Goal: Navigation & Orientation: Find specific page/section

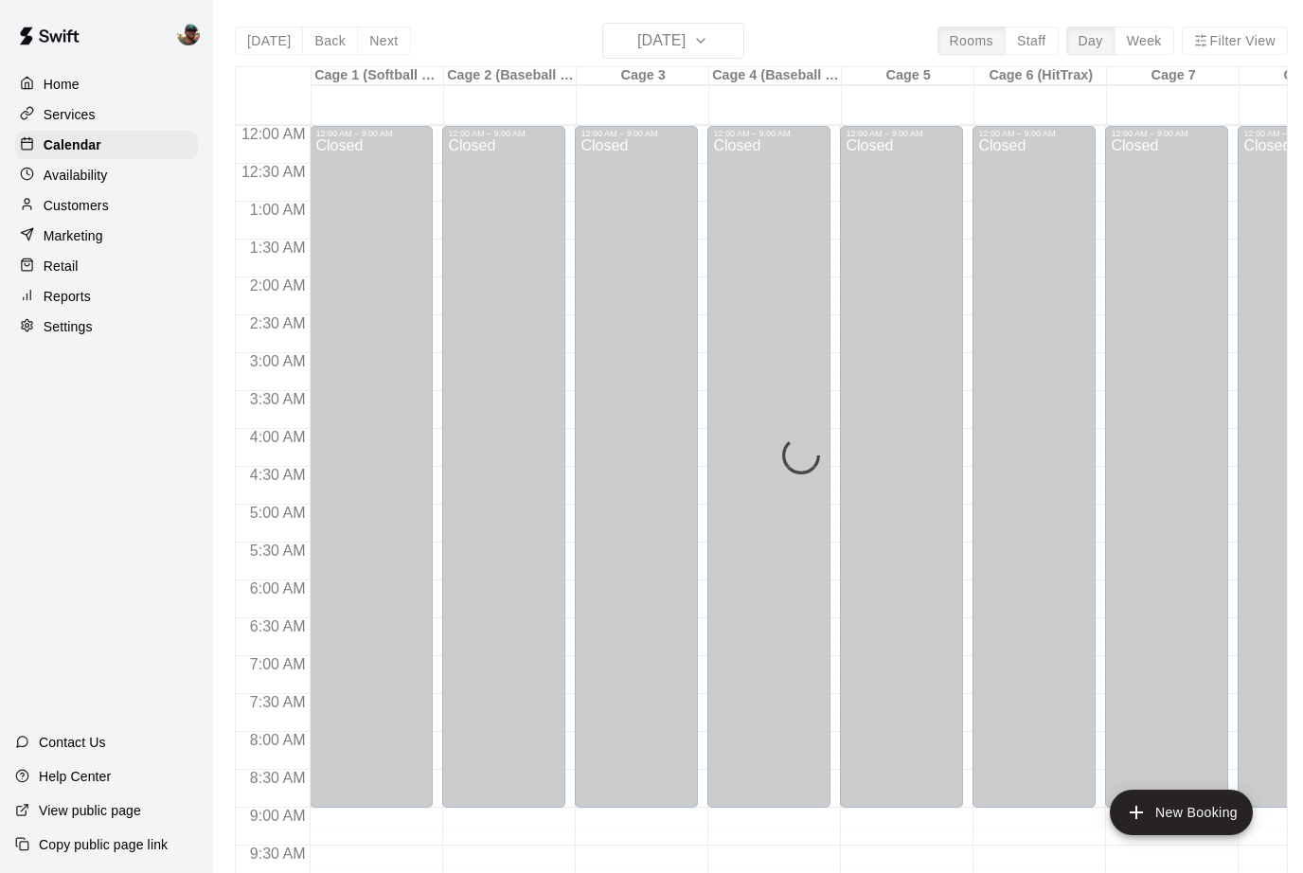
scroll to position [978, 0]
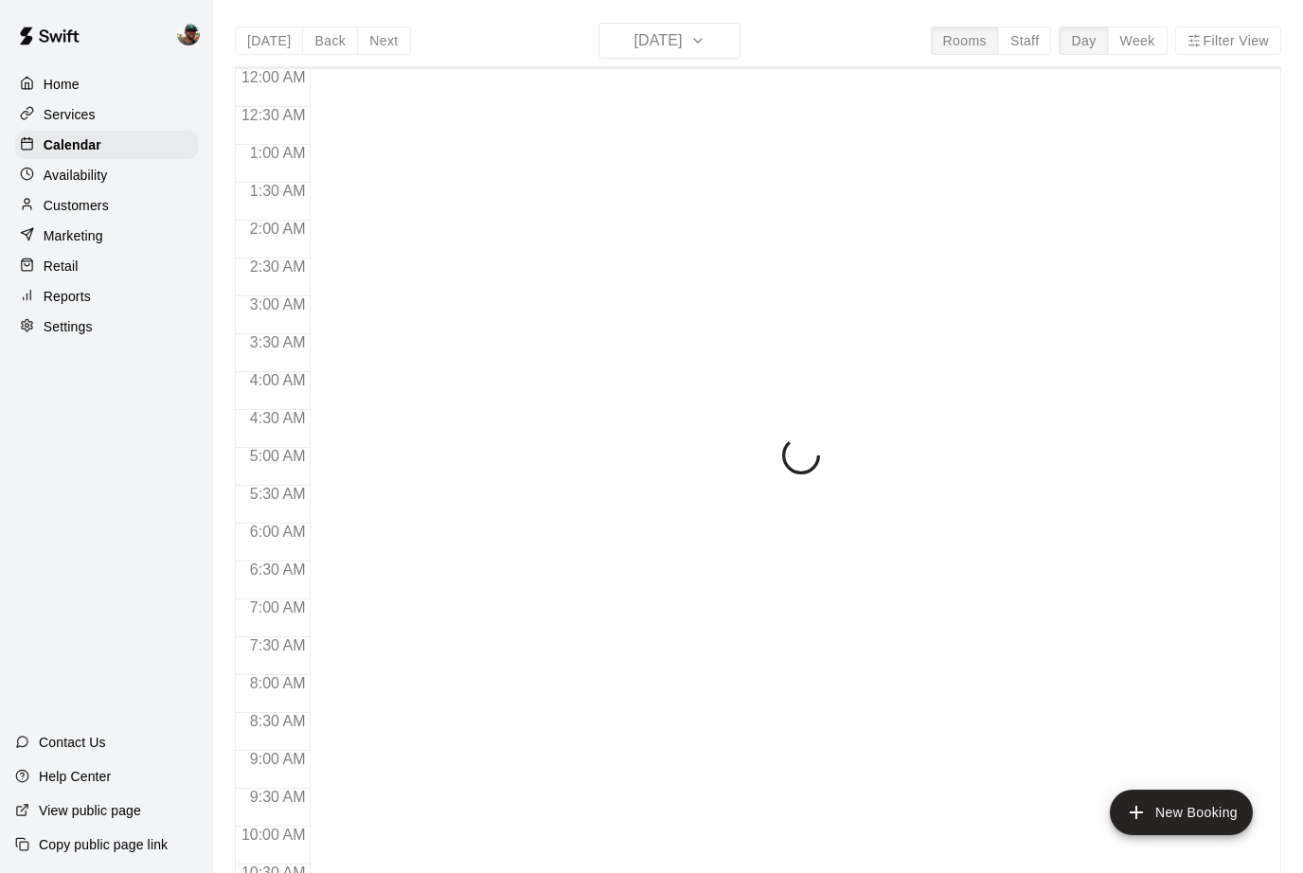
scroll to position [805, 0]
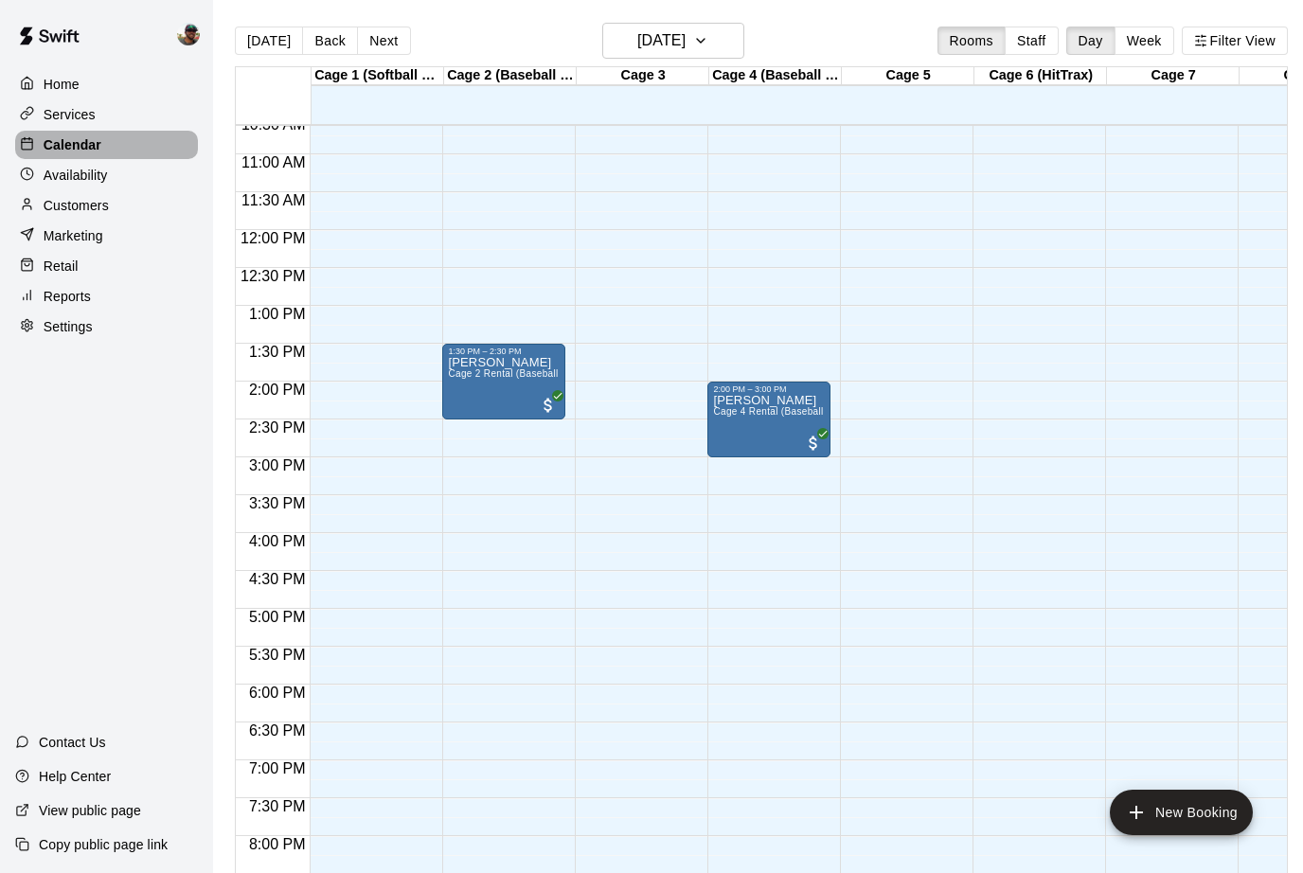
click at [61, 148] on p "Calendar" at bounding box center [73, 144] width 58 height 19
click at [708, 40] on icon "button" at bounding box center [700, 40] width 15 height 23
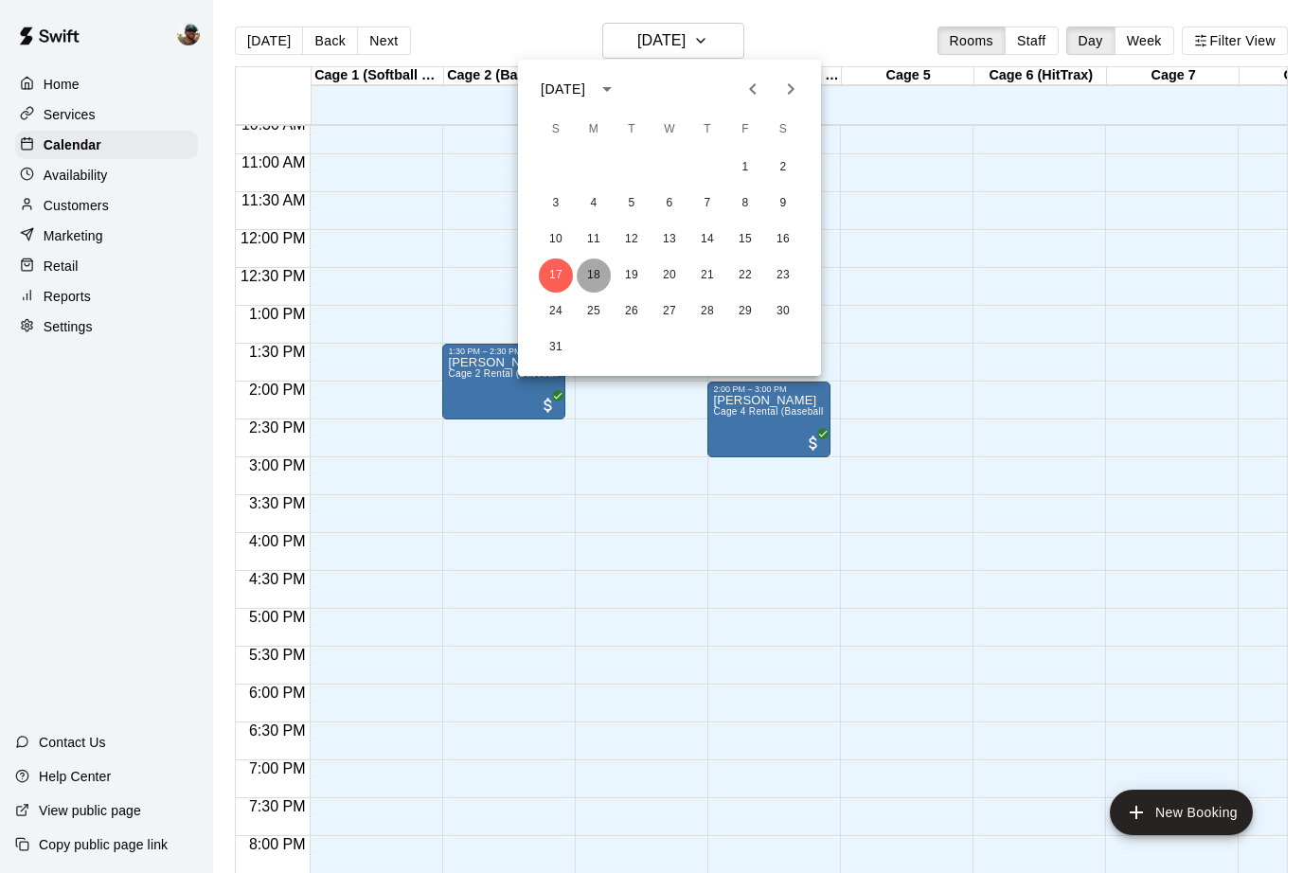
click at [593, 280] on button "18" at bounding box center [594, 275] width 34 height 34
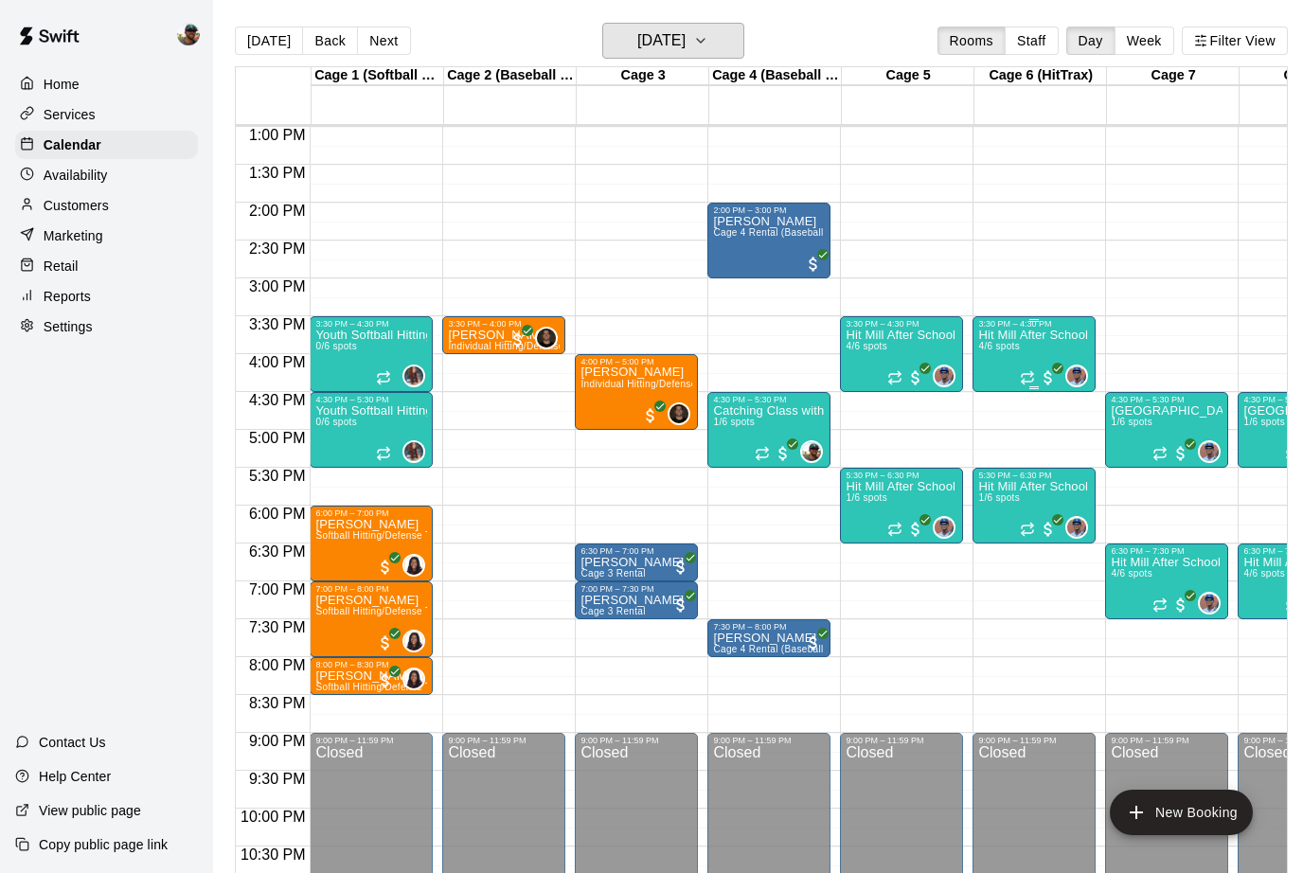
scroll to position [0, 0]
click at [1268, 42] on button "Filter View" at bounding box center [1235, 41] width 106 height 28
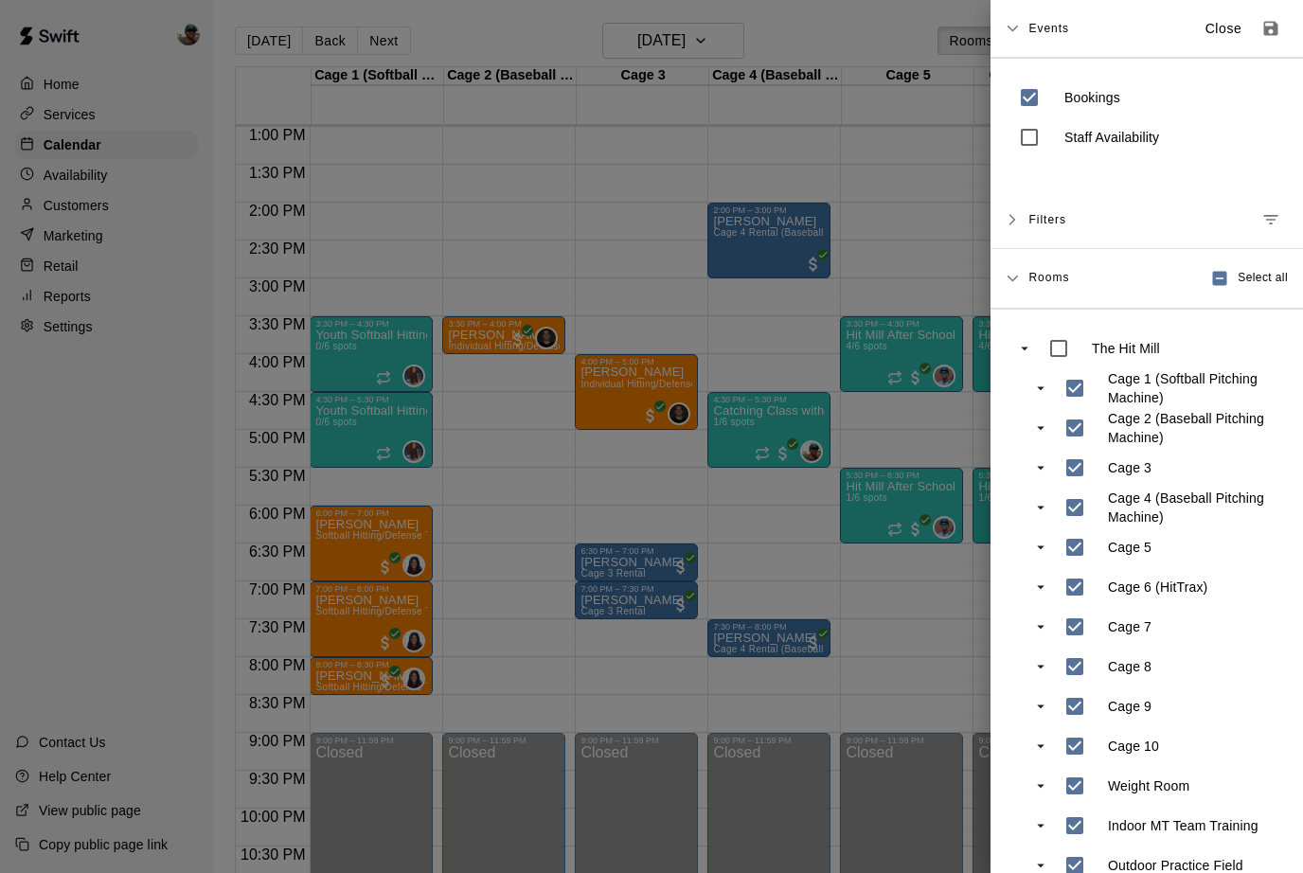
click at [1016, 224] on icon at bounding box center [1012, 219] width 13 height 13
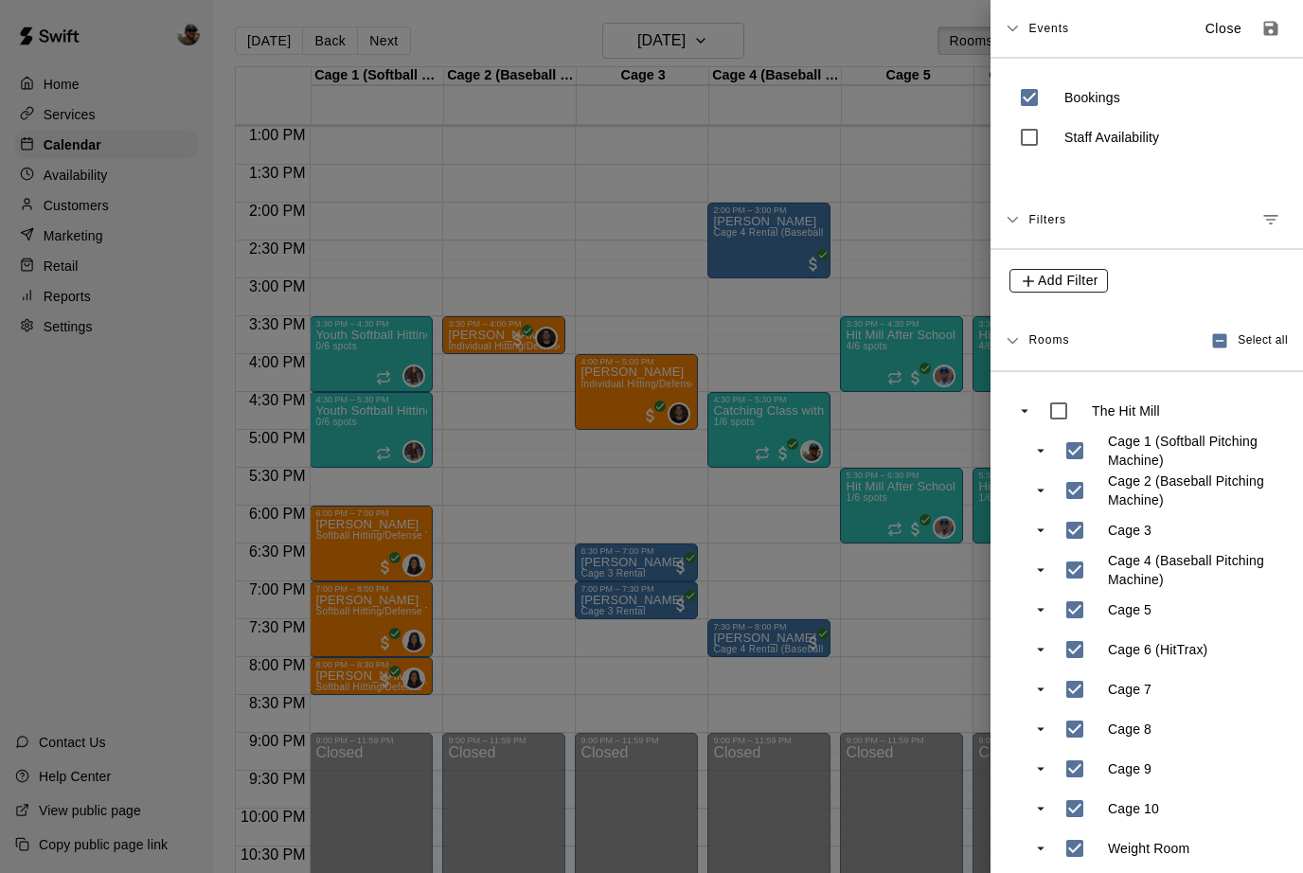
click at [1045, 280] on span "Add Filter" at bounding box center [1068, 281] width 61 height 24
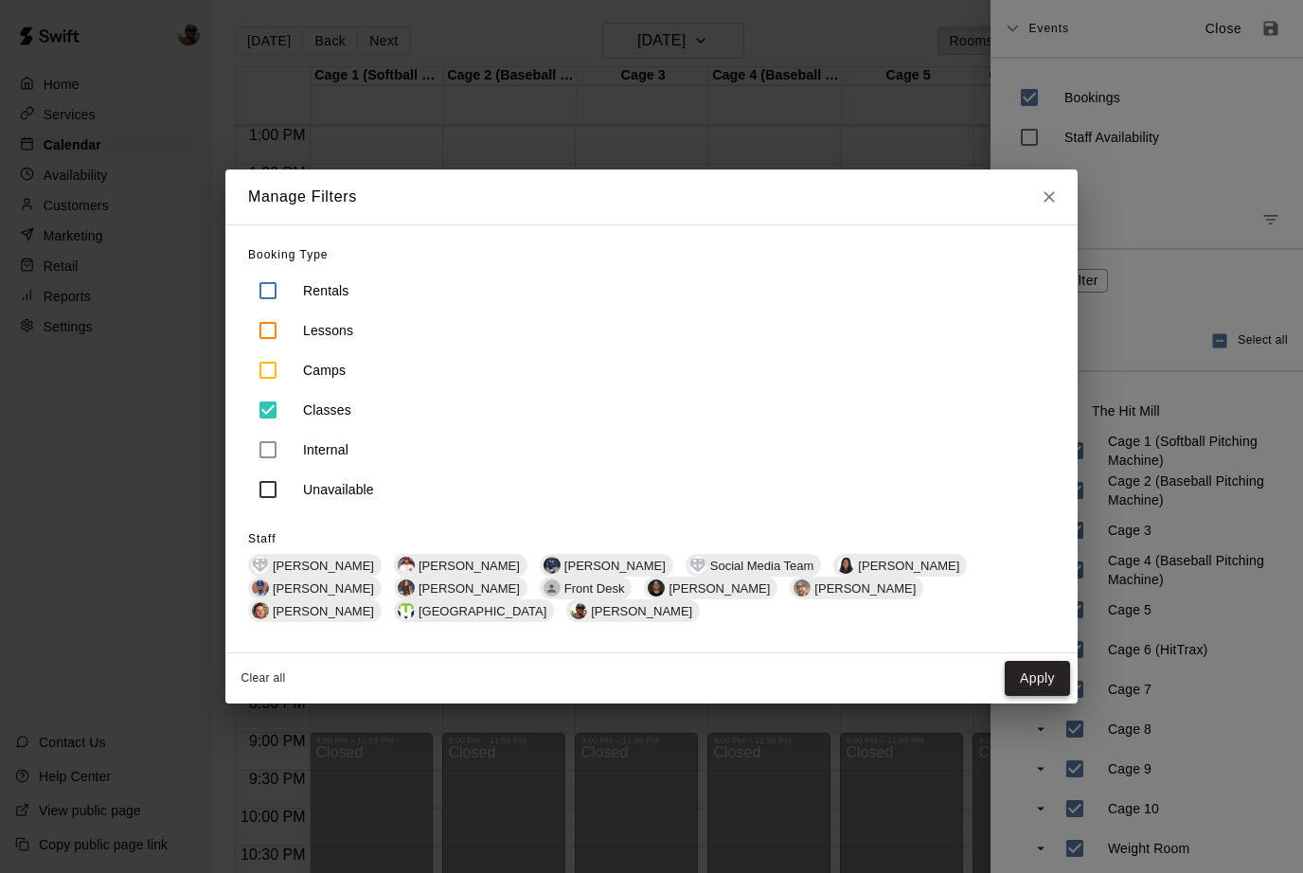
click at [1033, 676] on button "Apply" at bounding box center [1037, 678] width 65 height 35
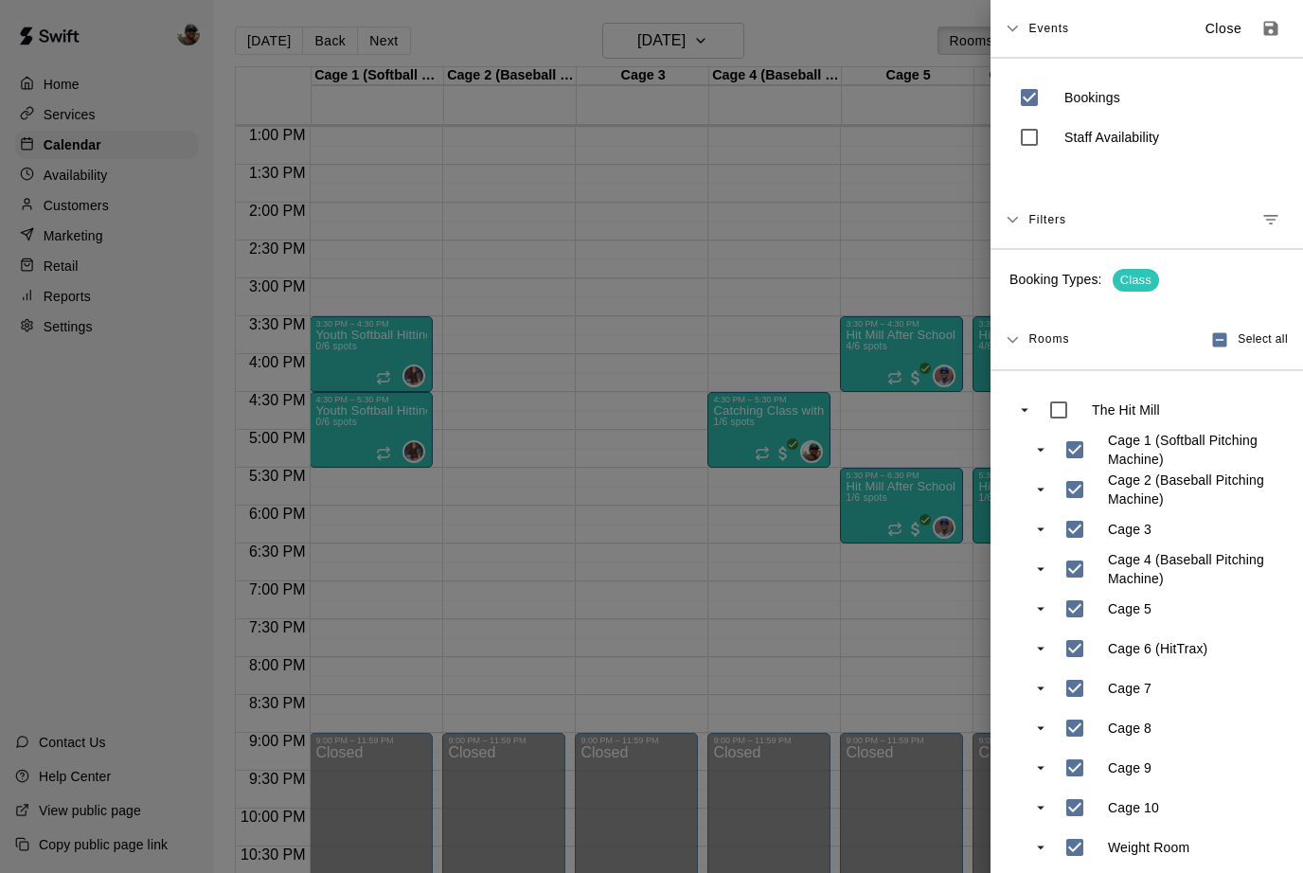
click at [1224, 23] on p "Close" at bounding box center [1223, 29] width 37 height 20
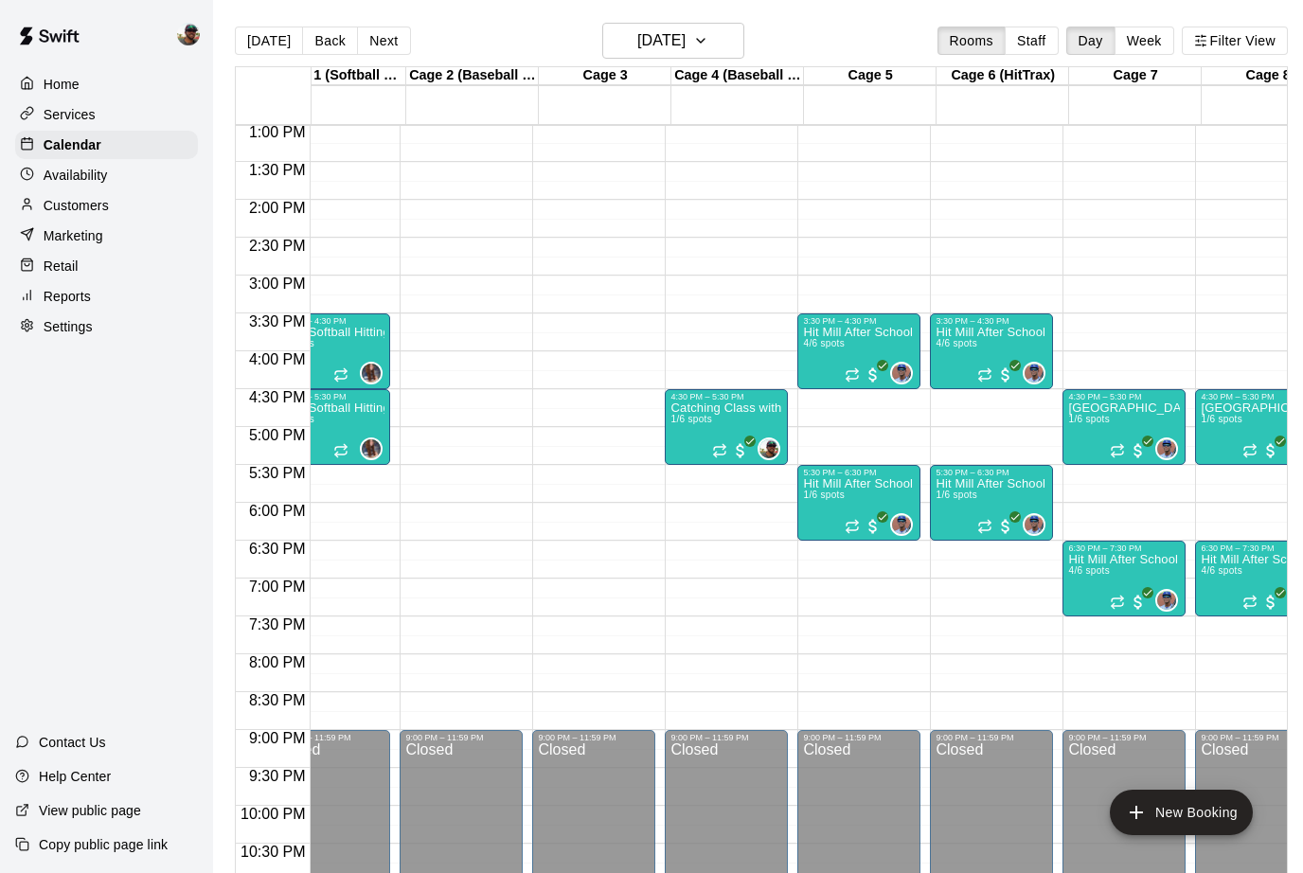
scroll to position [987, 38]
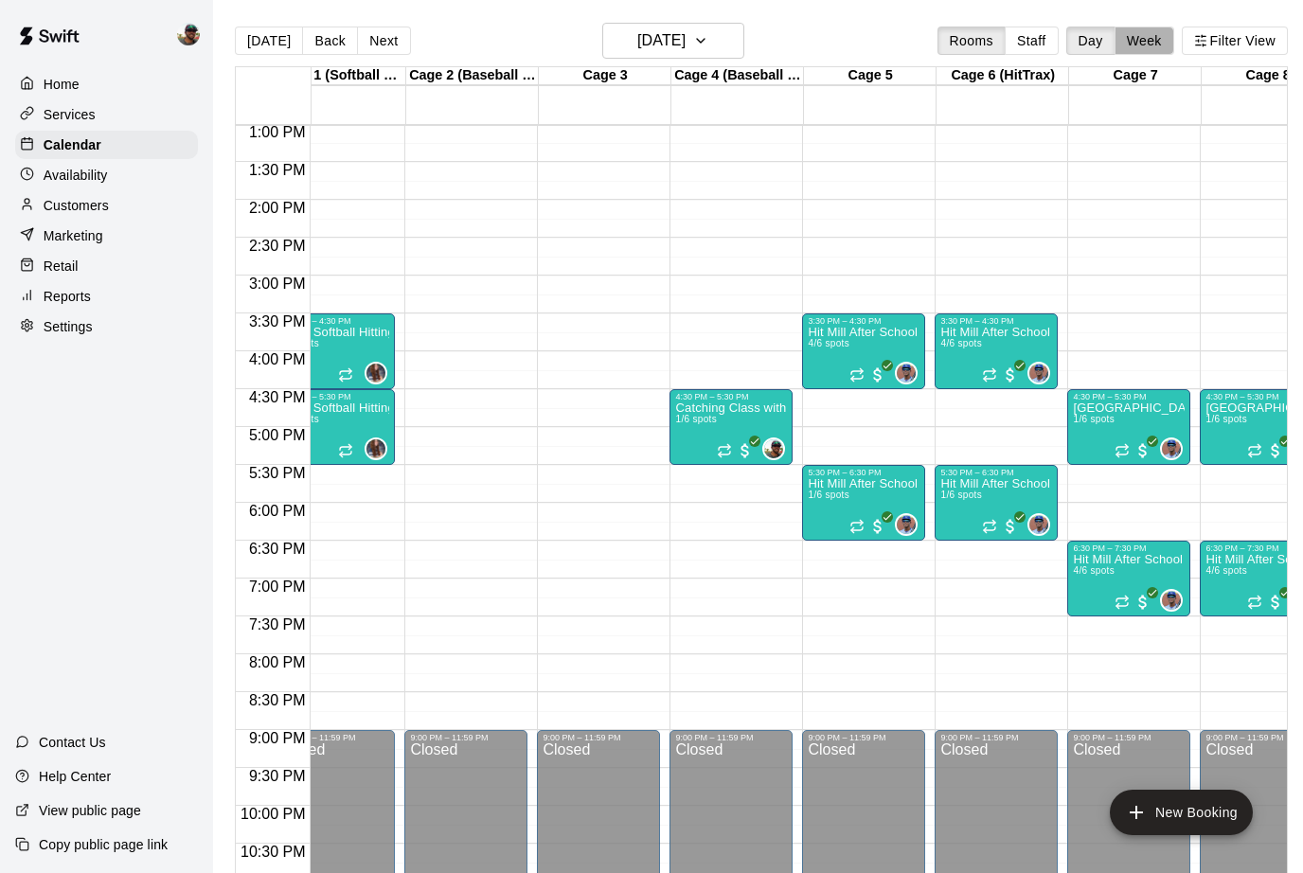
click at [1139, 51] on button "Week" at bounding box center [1144, 41] width 60 height 28
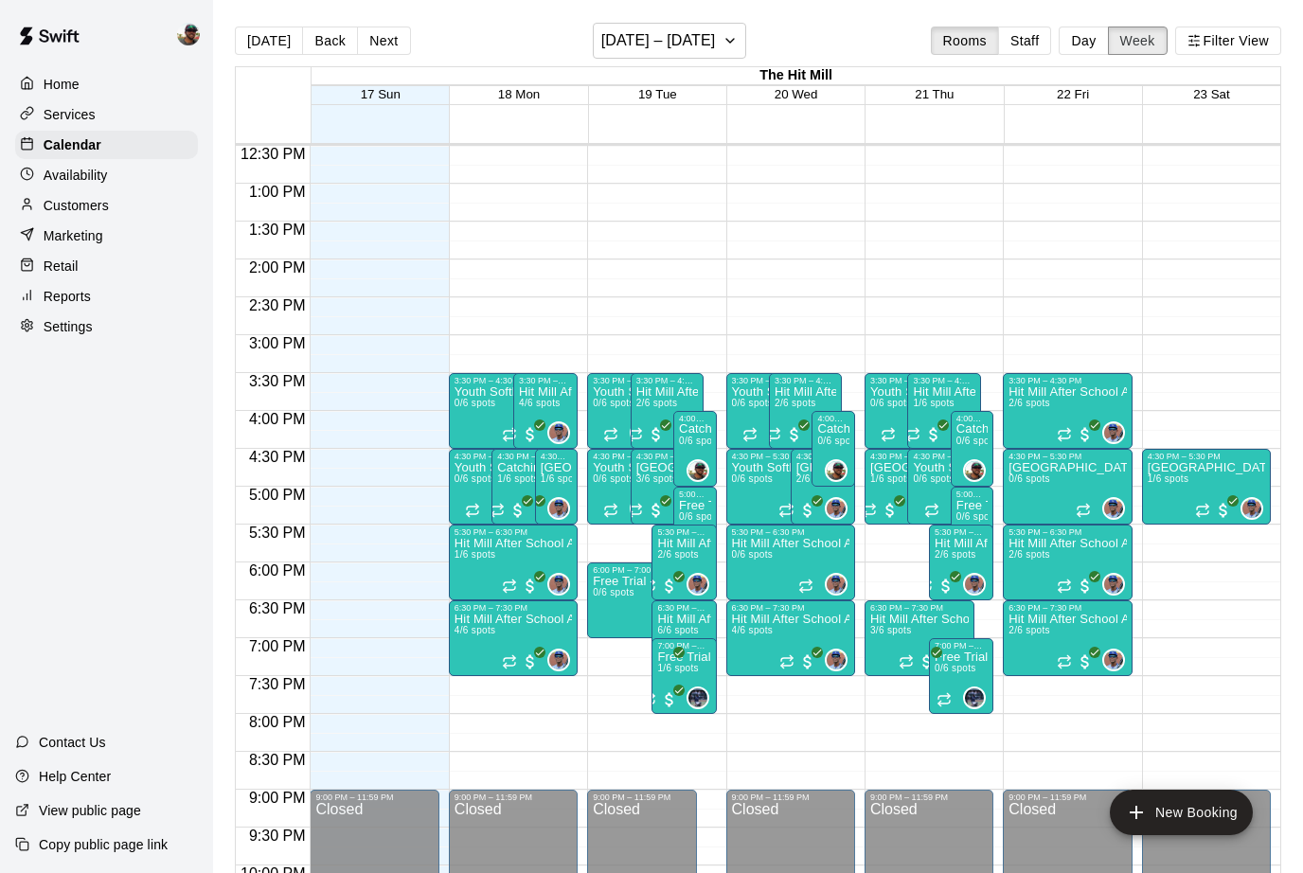
scroll to position [945, 0]
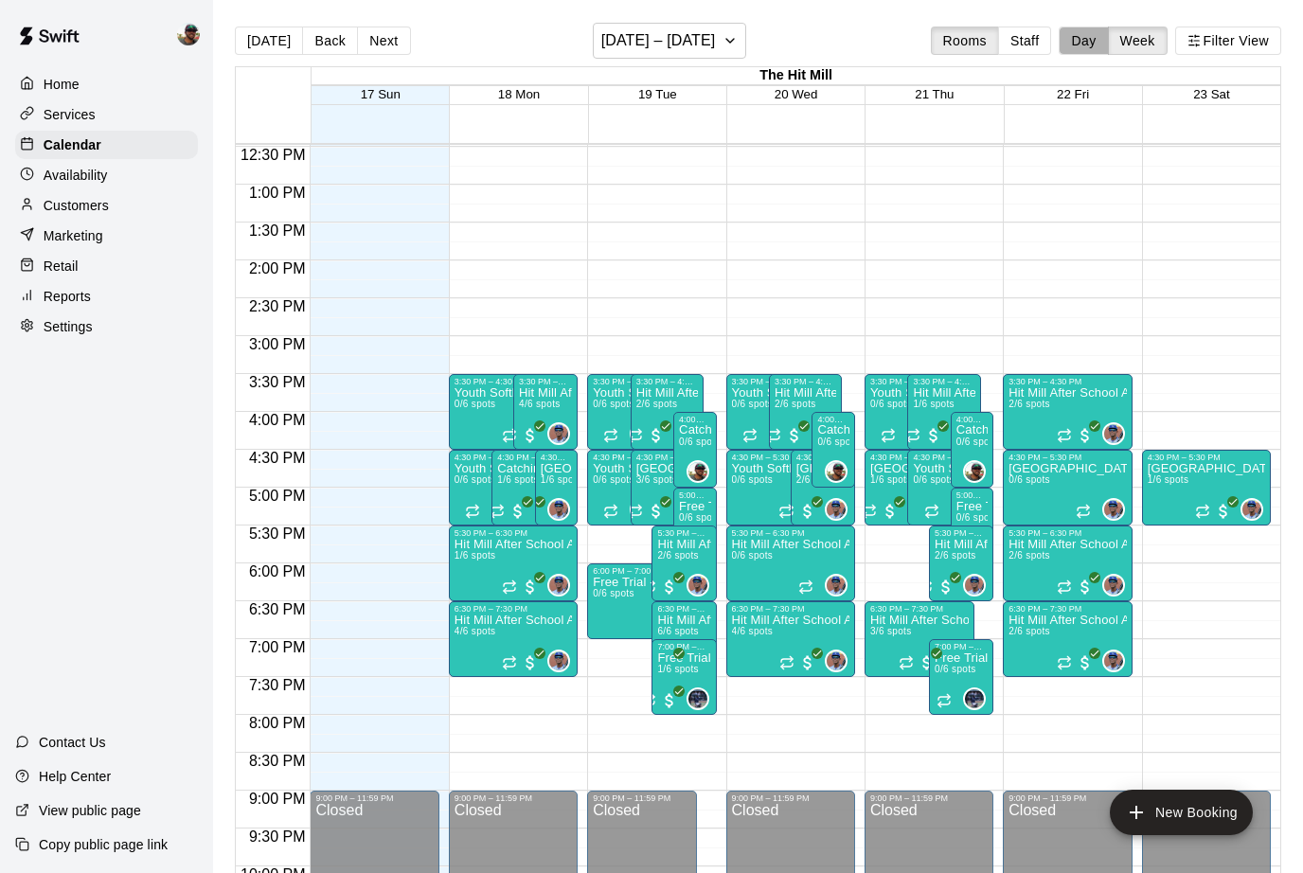
click at [1089, 52] on button "Day" at bounding box center [1083, 41] width 49 height 28
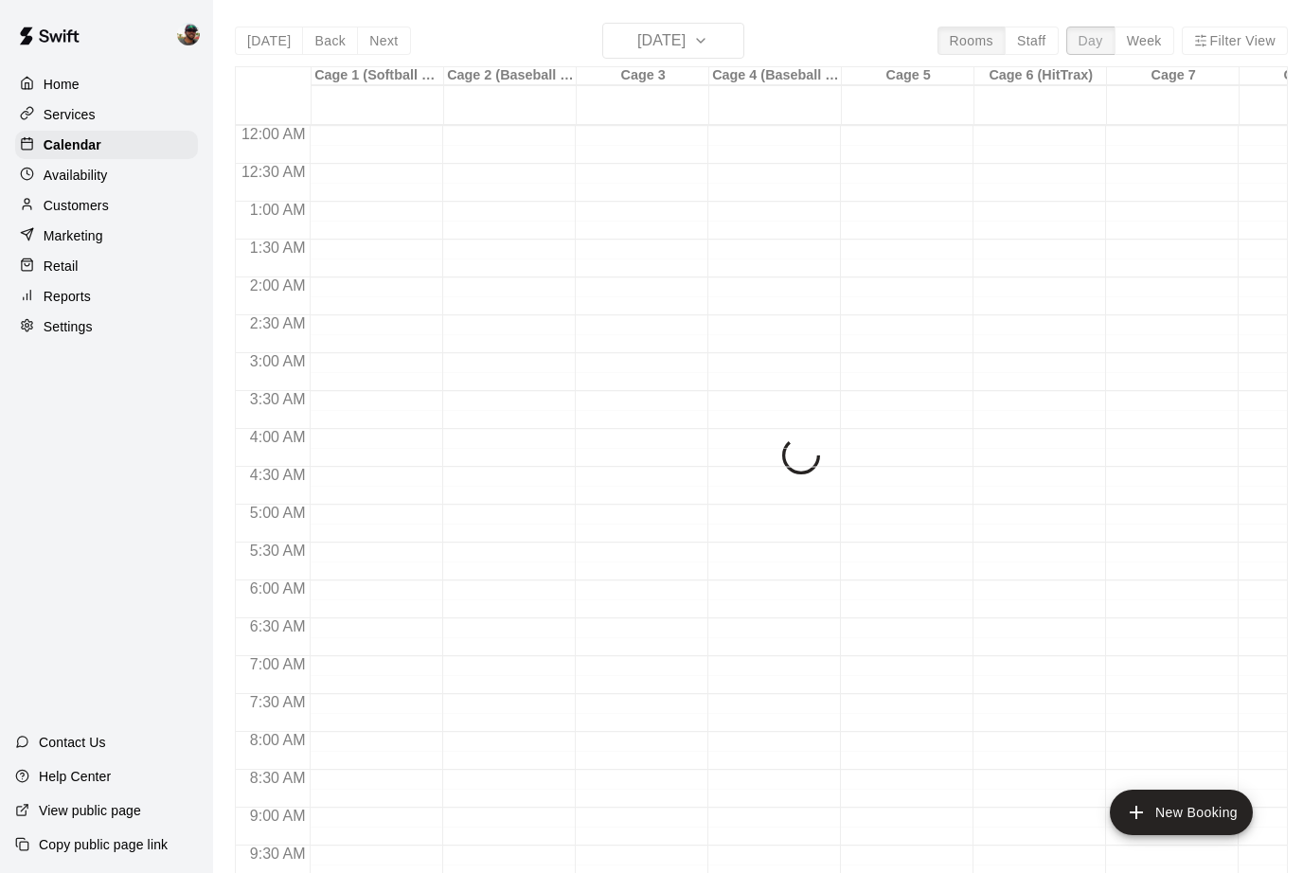
scroll to position [807, 0]
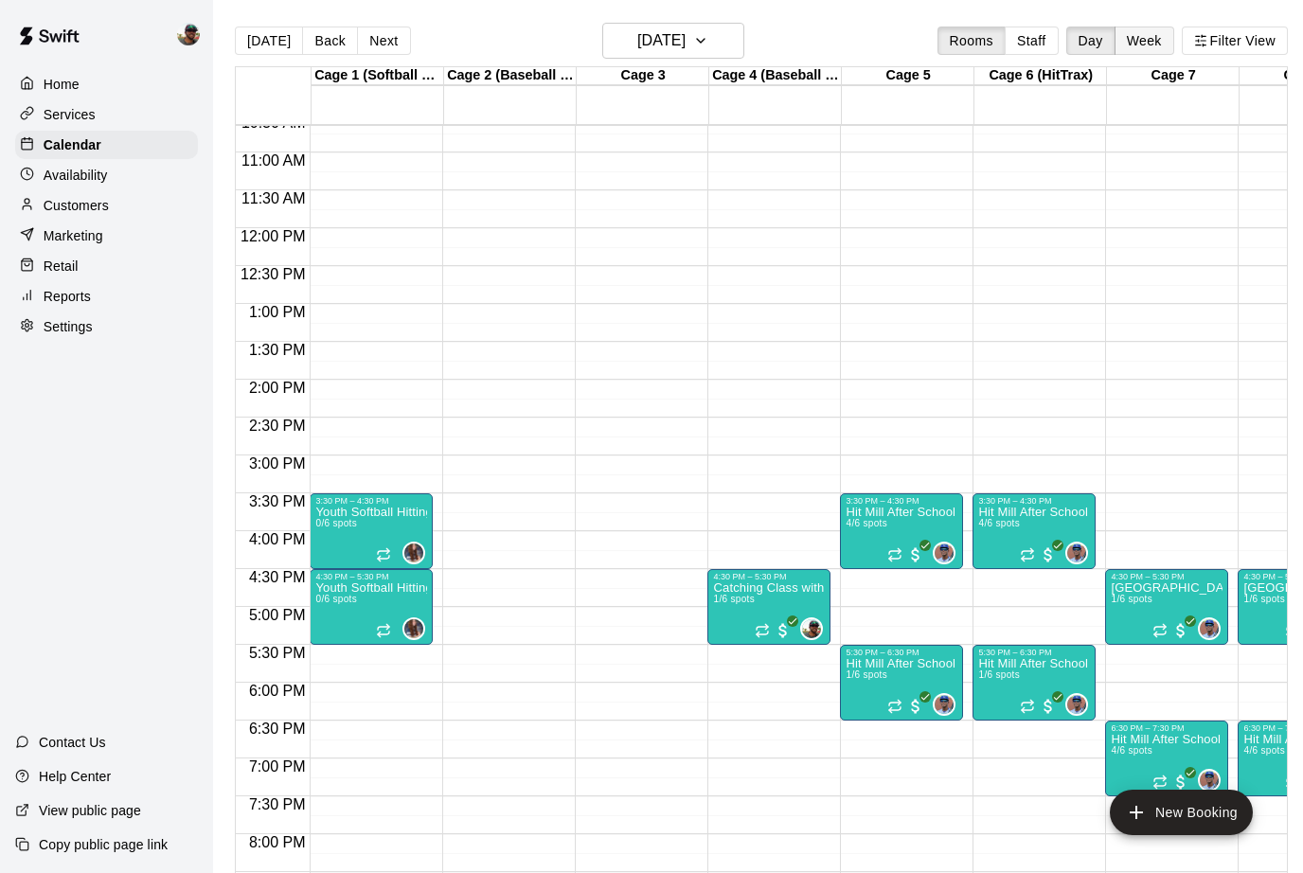
click at [1154, 41] on button "Week" at bounding box center [1144, 41] width 60 height 28
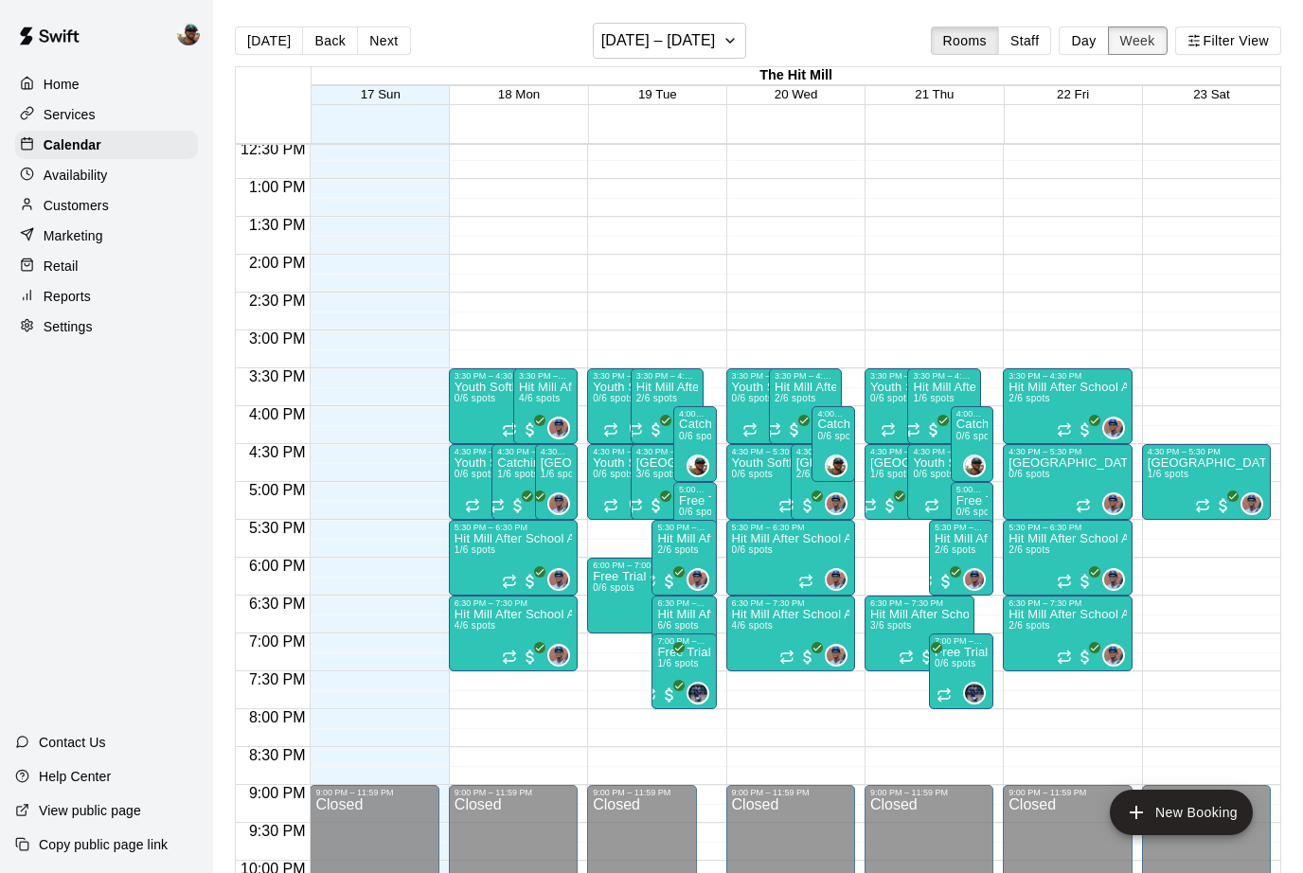
scroll to position [969, 0]
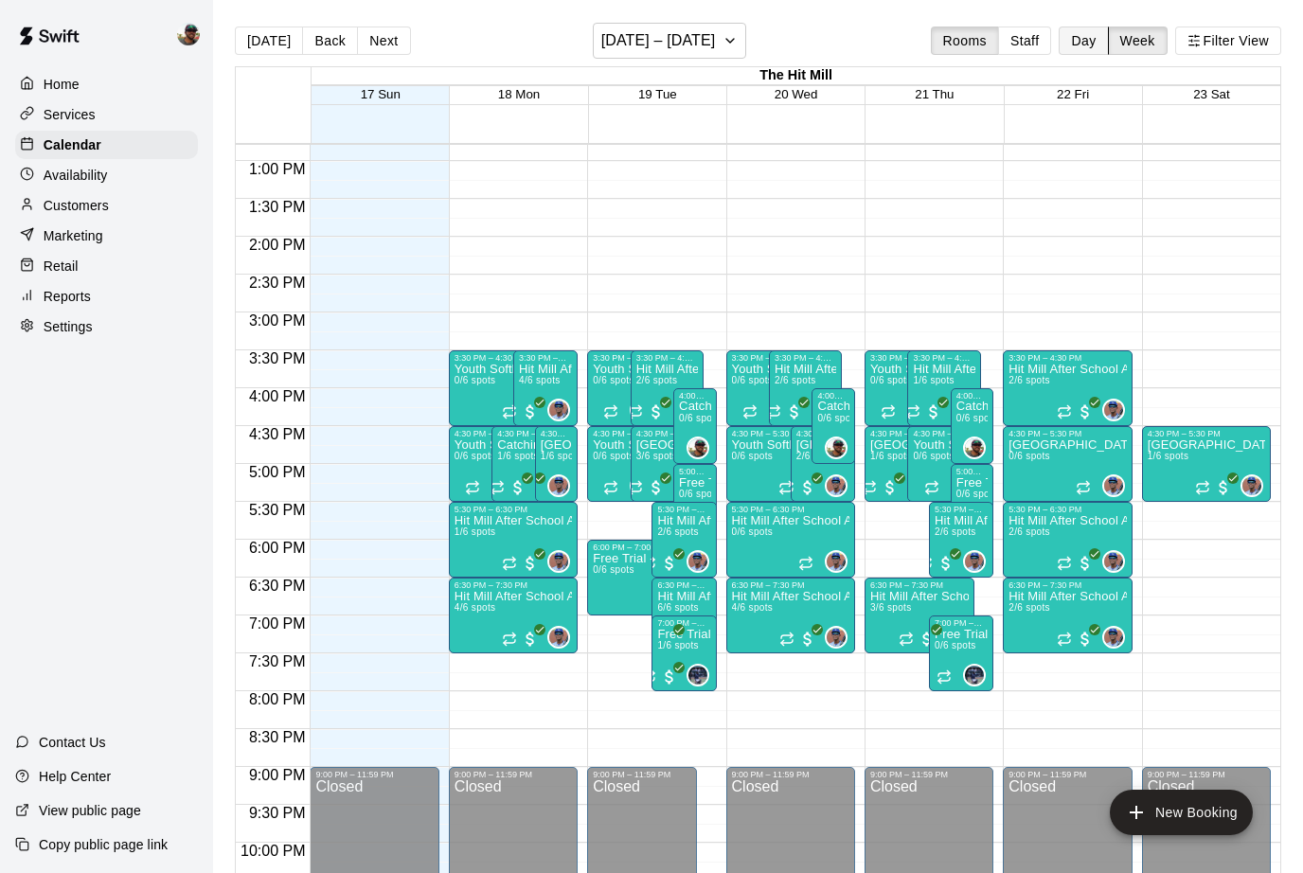
click at [1088, 47] on button "Day" at bounding box center [1083, 41] width 49 height 28
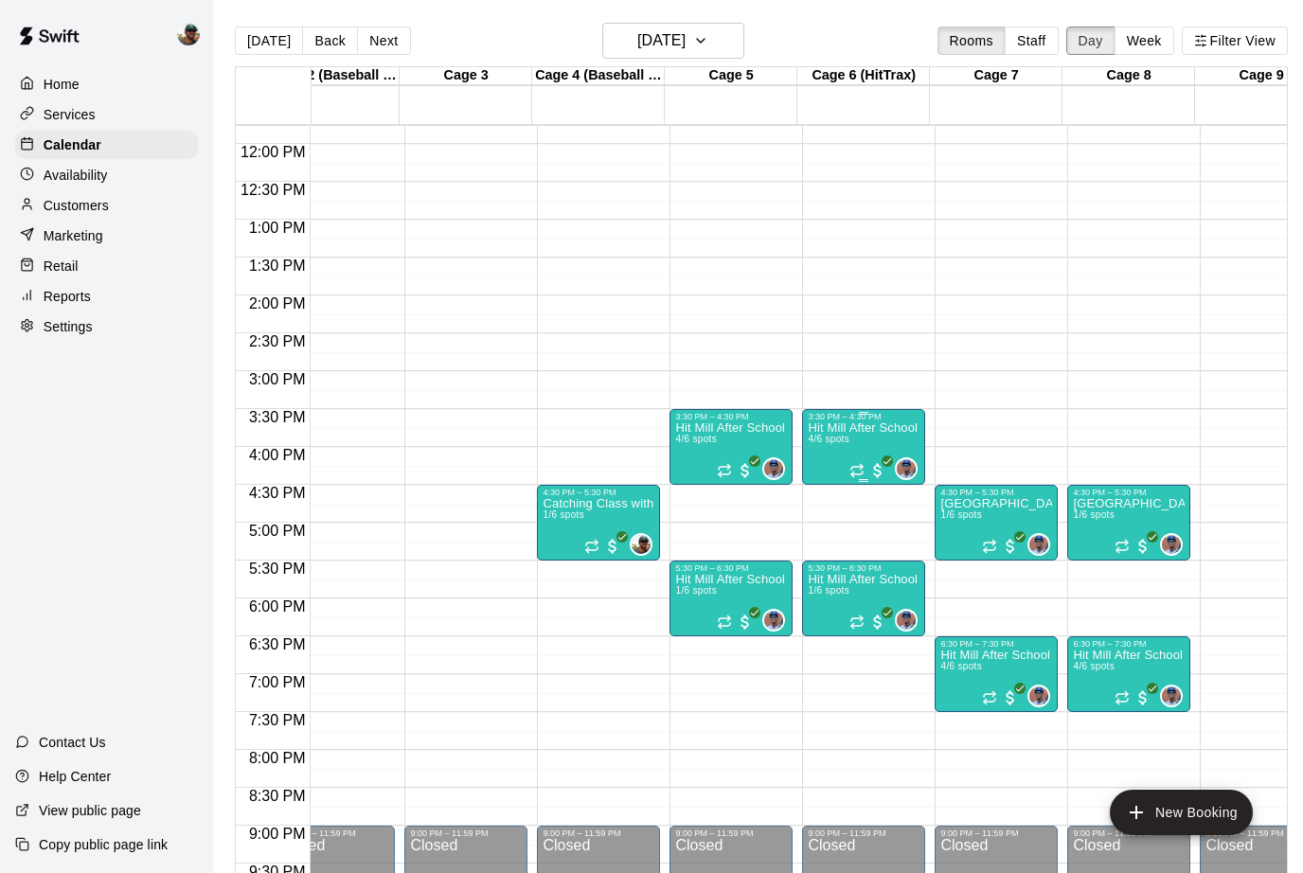
scroll to position [911, 62]
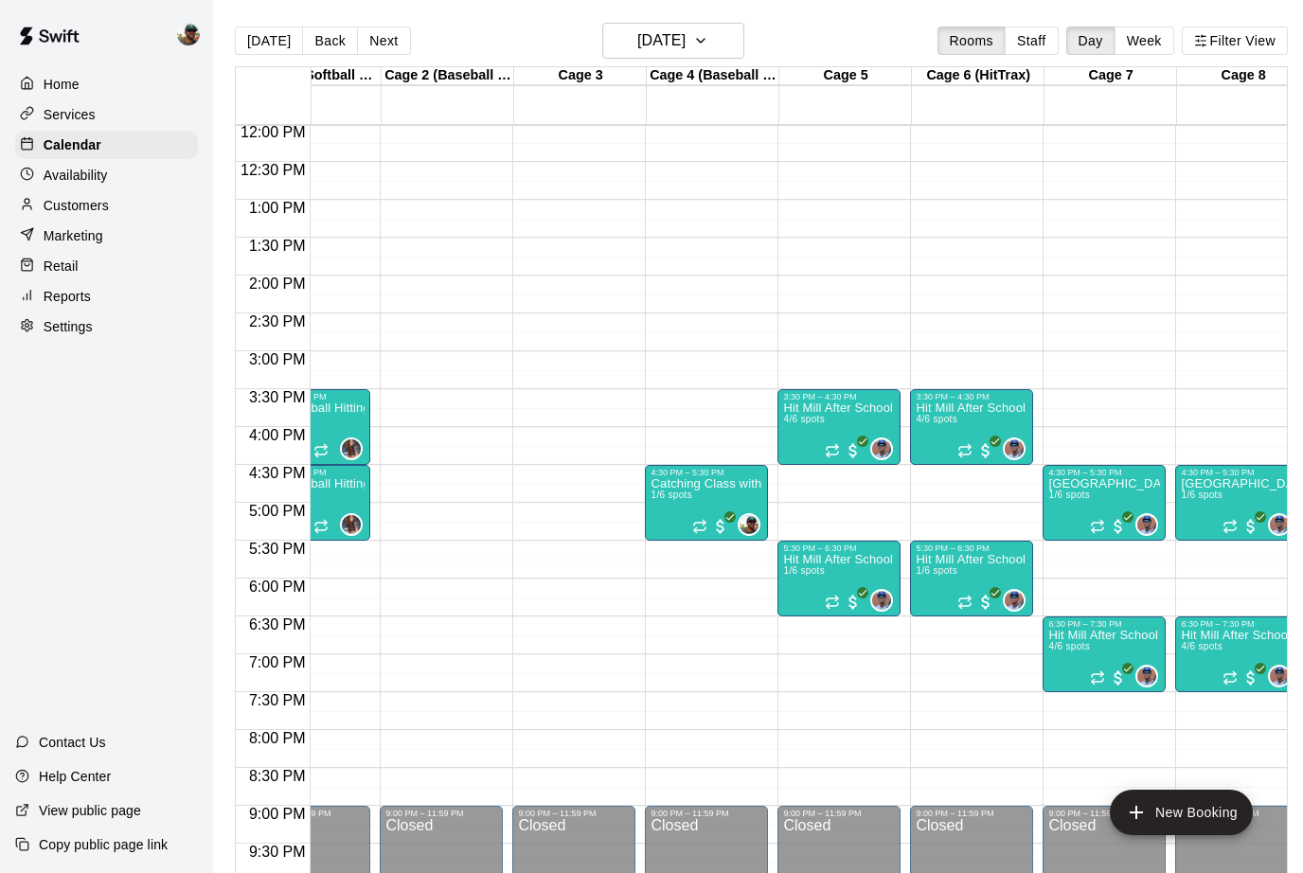
click at [67, 116] on p "Services" at bounding box center [70, 114] width 52 height 19
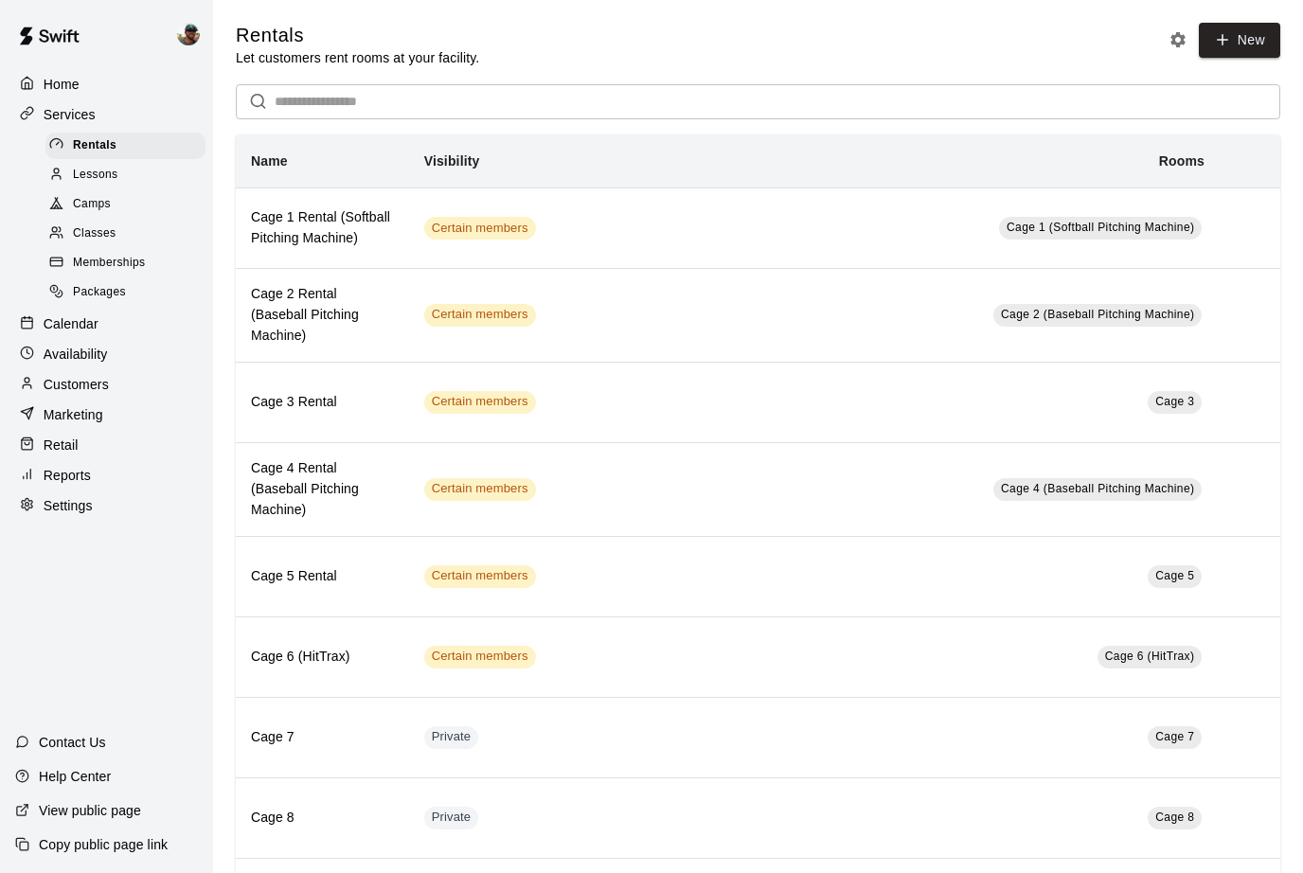
click at [98, 236] on span "Classes" at bounding box center [94, 233] width 43 height 19
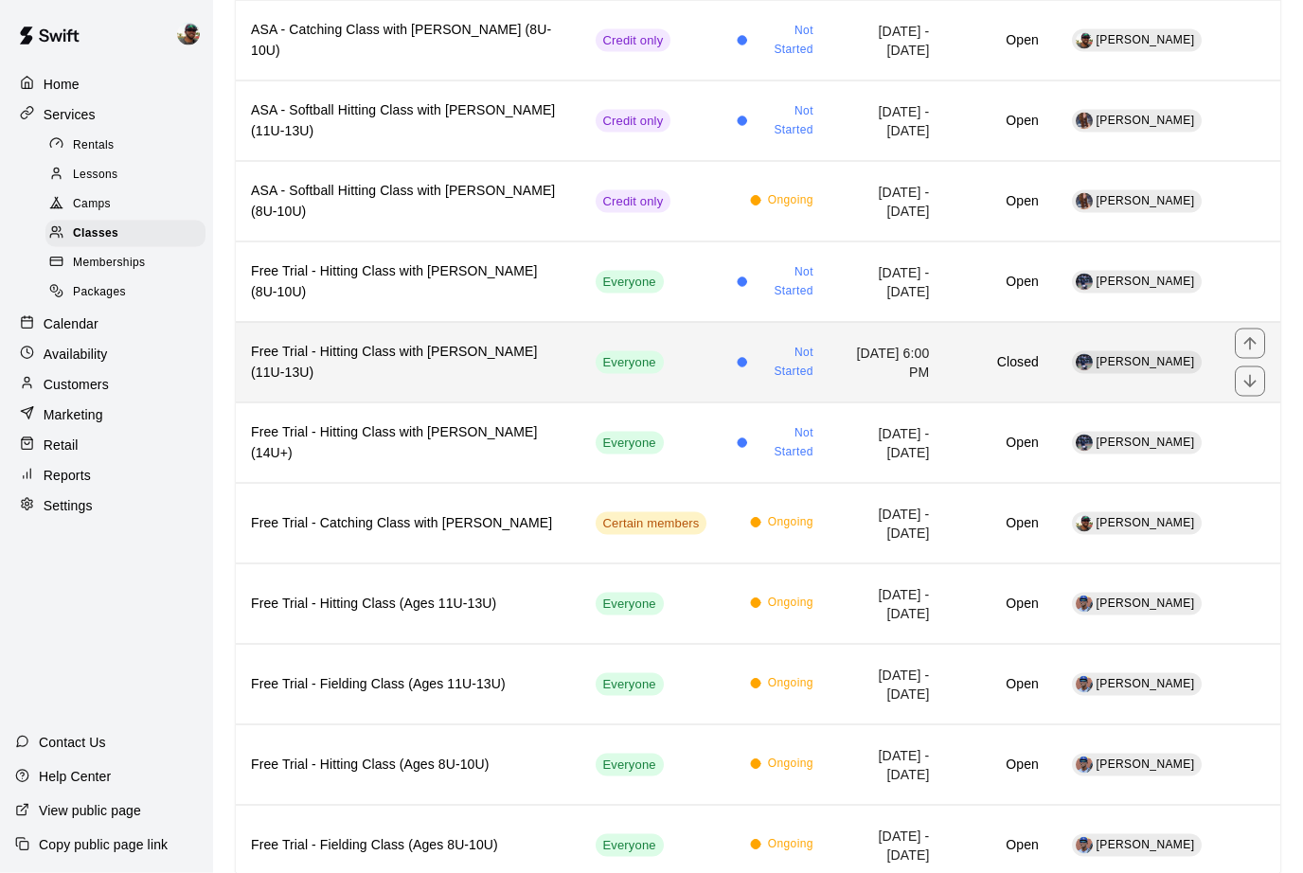
scroll to position [569, 0]
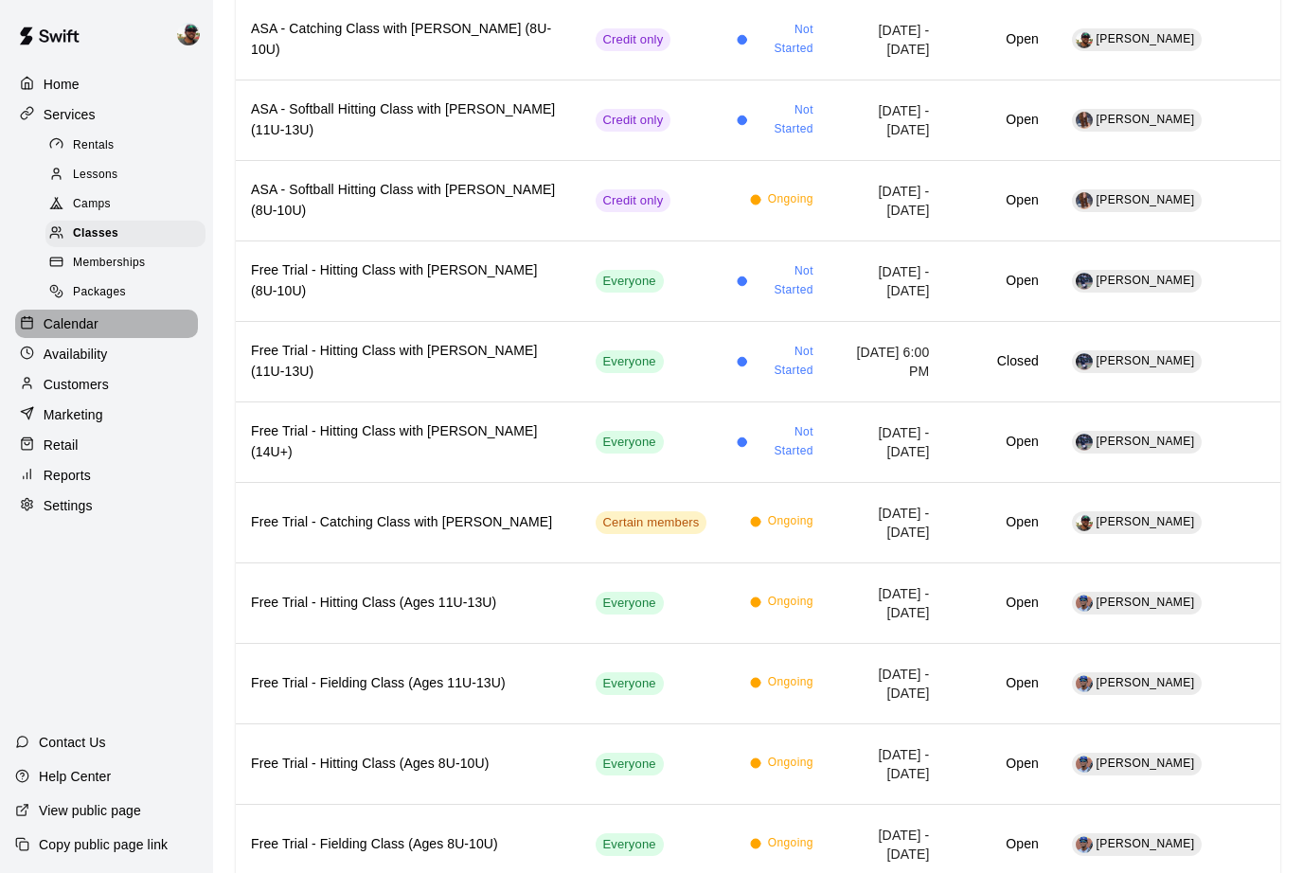
click at [74, 327] on p "Calendar" at bounding box center [71, 323] width 55 height 19
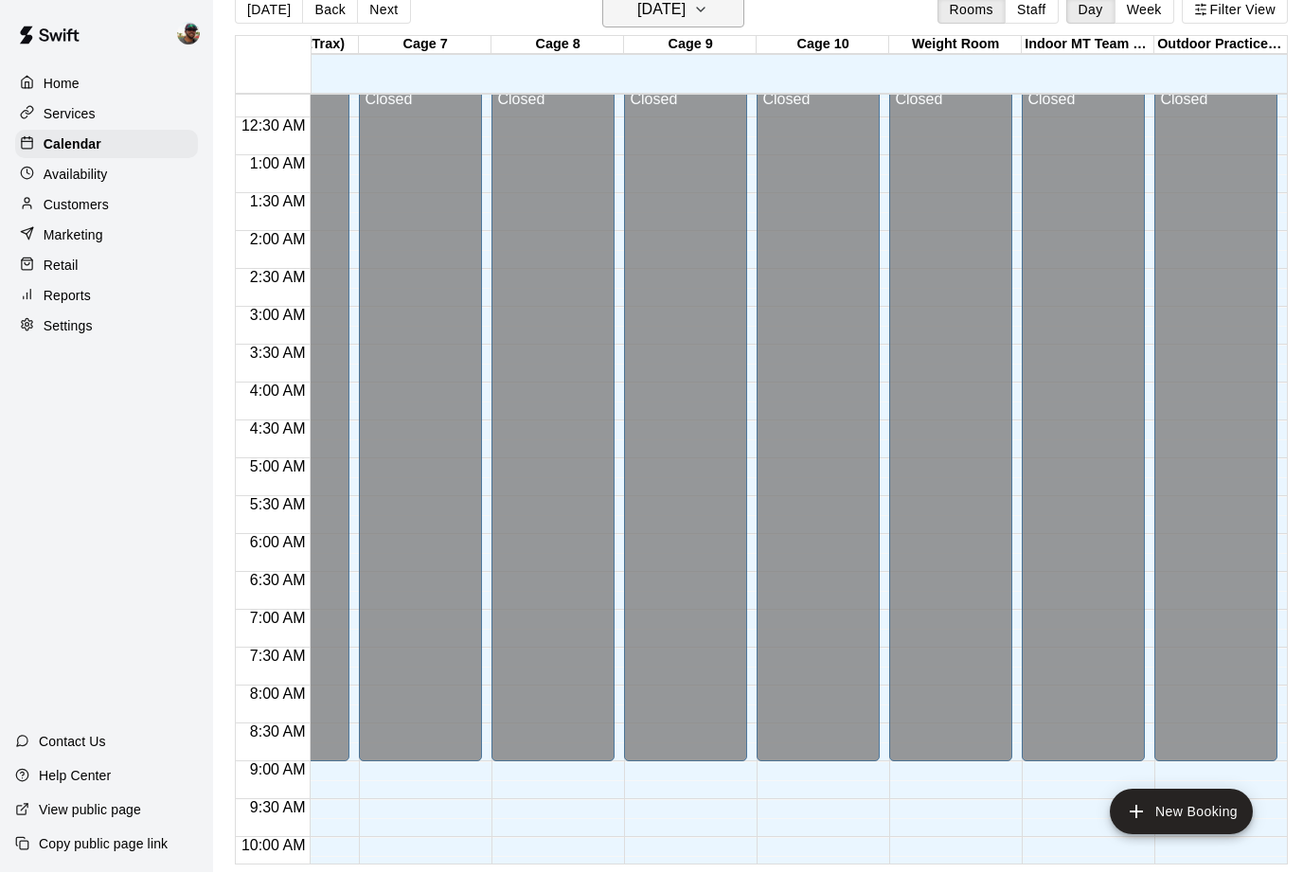
scroll to position [0, 747]
click at [708, 8] on icon "button" at bounding box center [700, 10] width 15 height 23
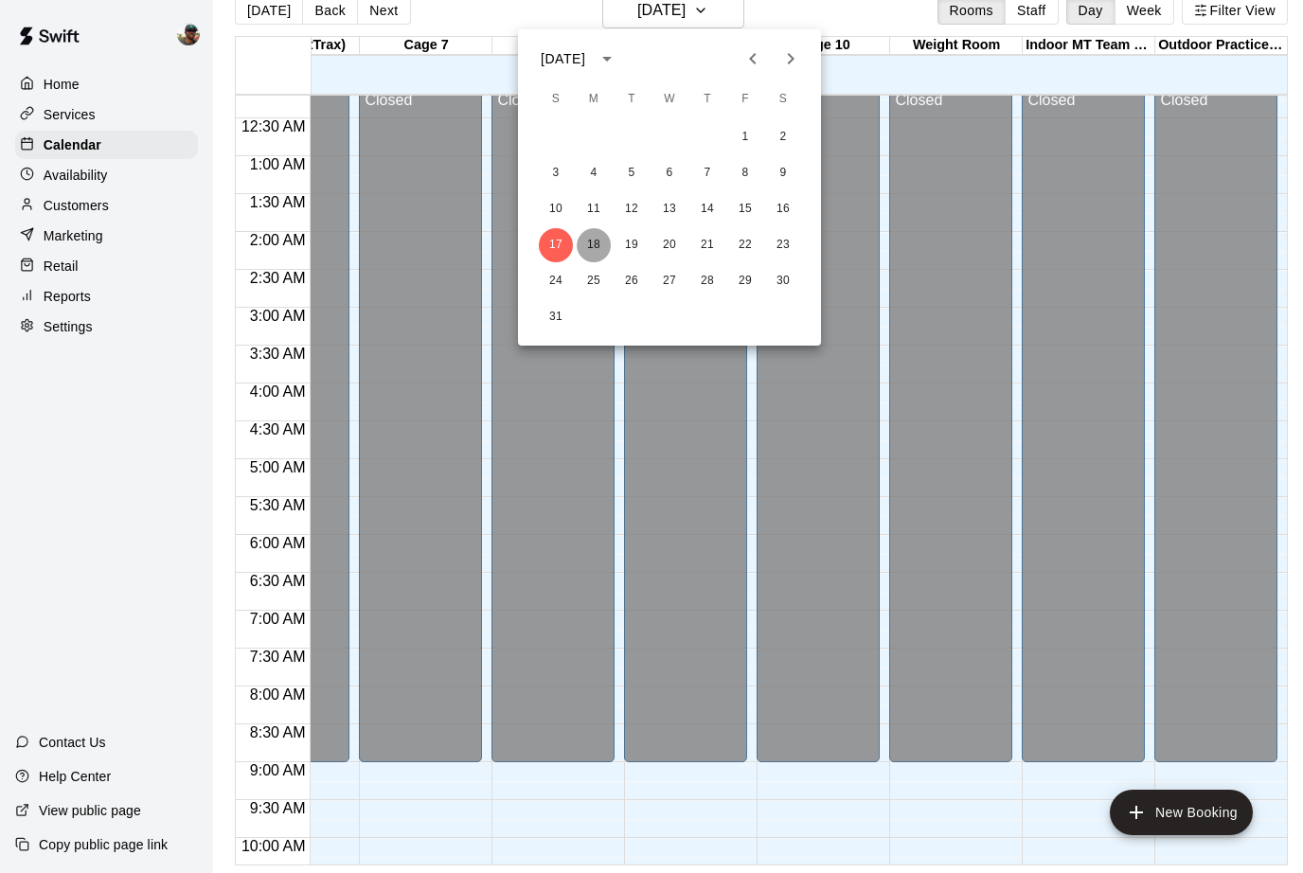
click at [592, 240] on button "18" at bounding box center [594, 245] width 34 height 34
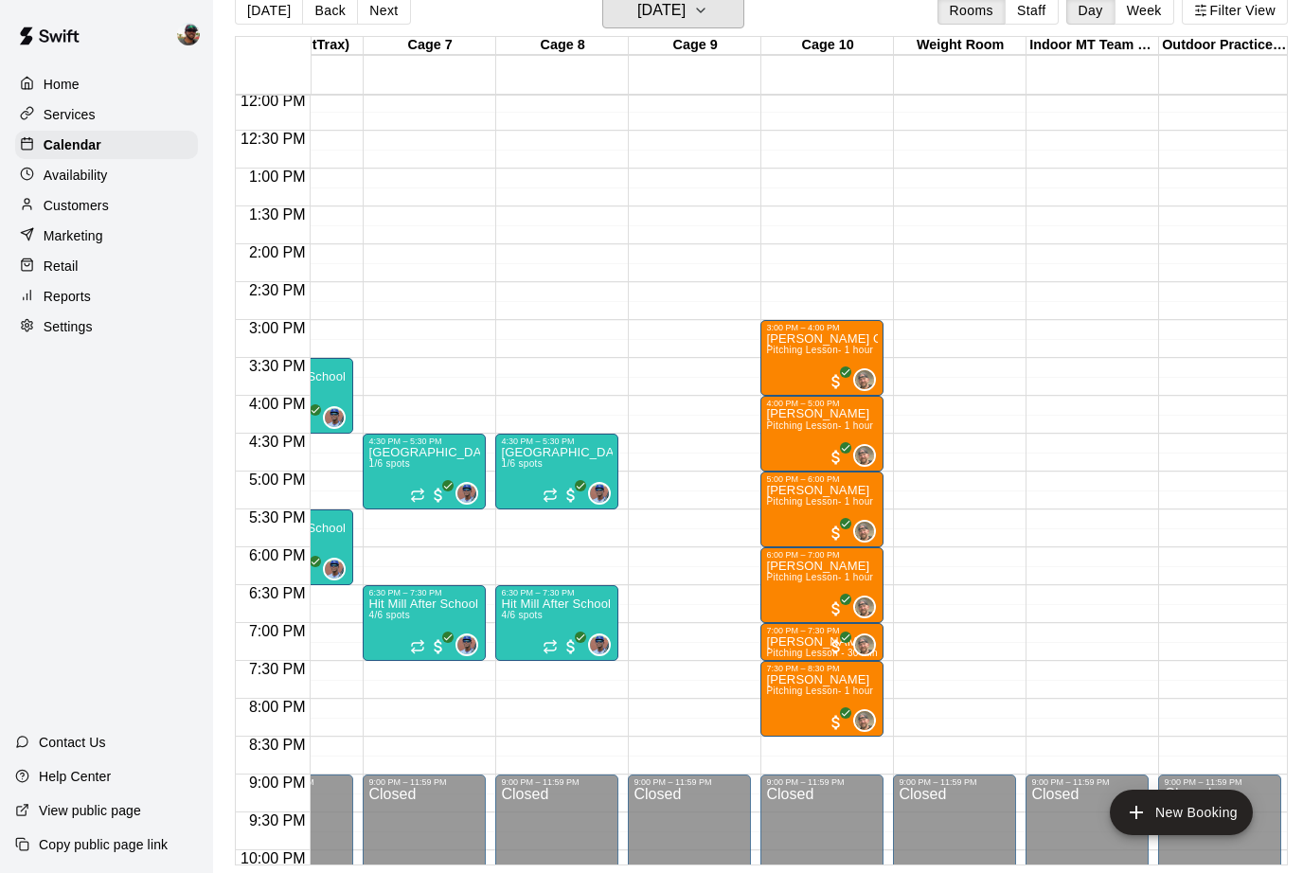
scroll to position [0, 742]
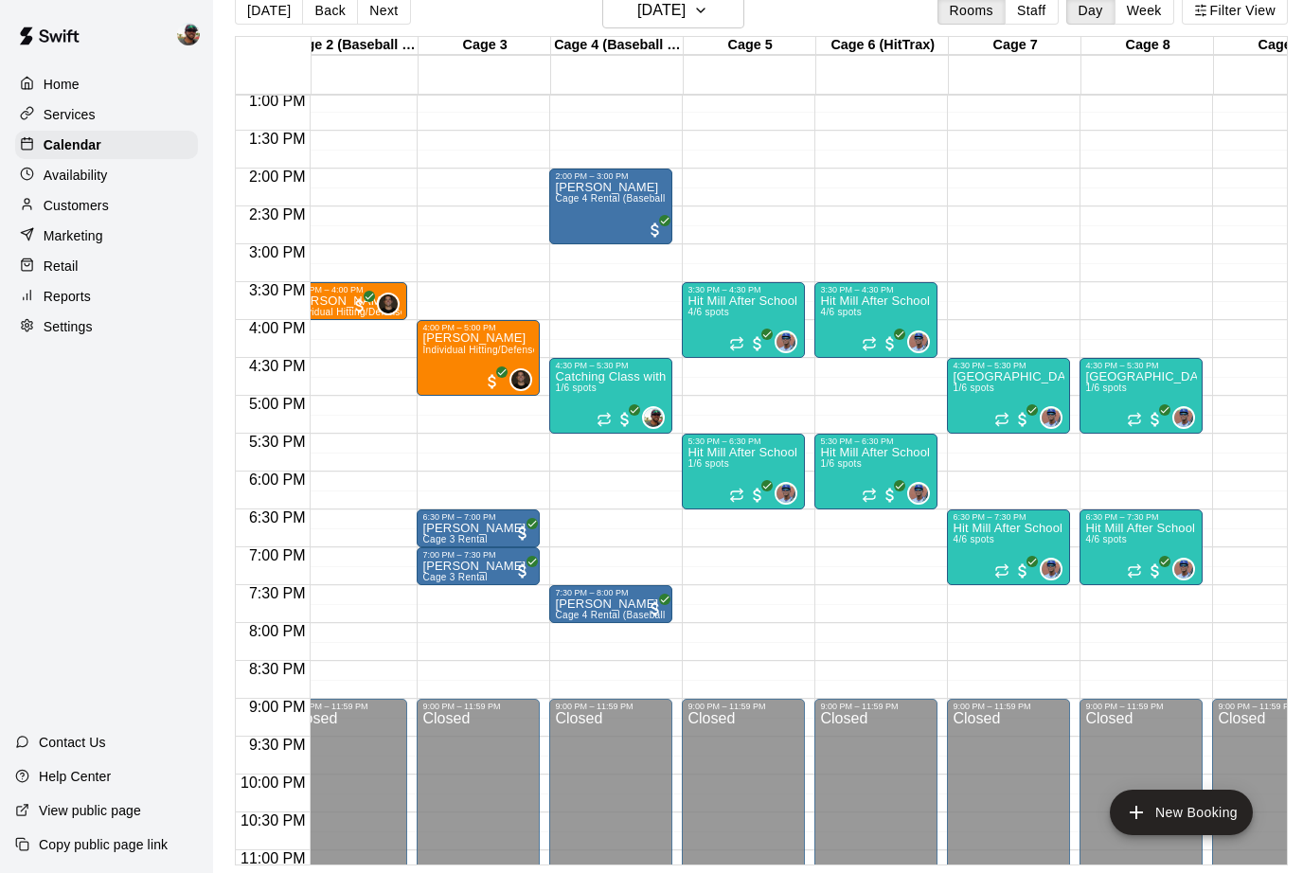
click at [68, 118] on p "Services" at bounding box center [70, 114] width 52 height 19
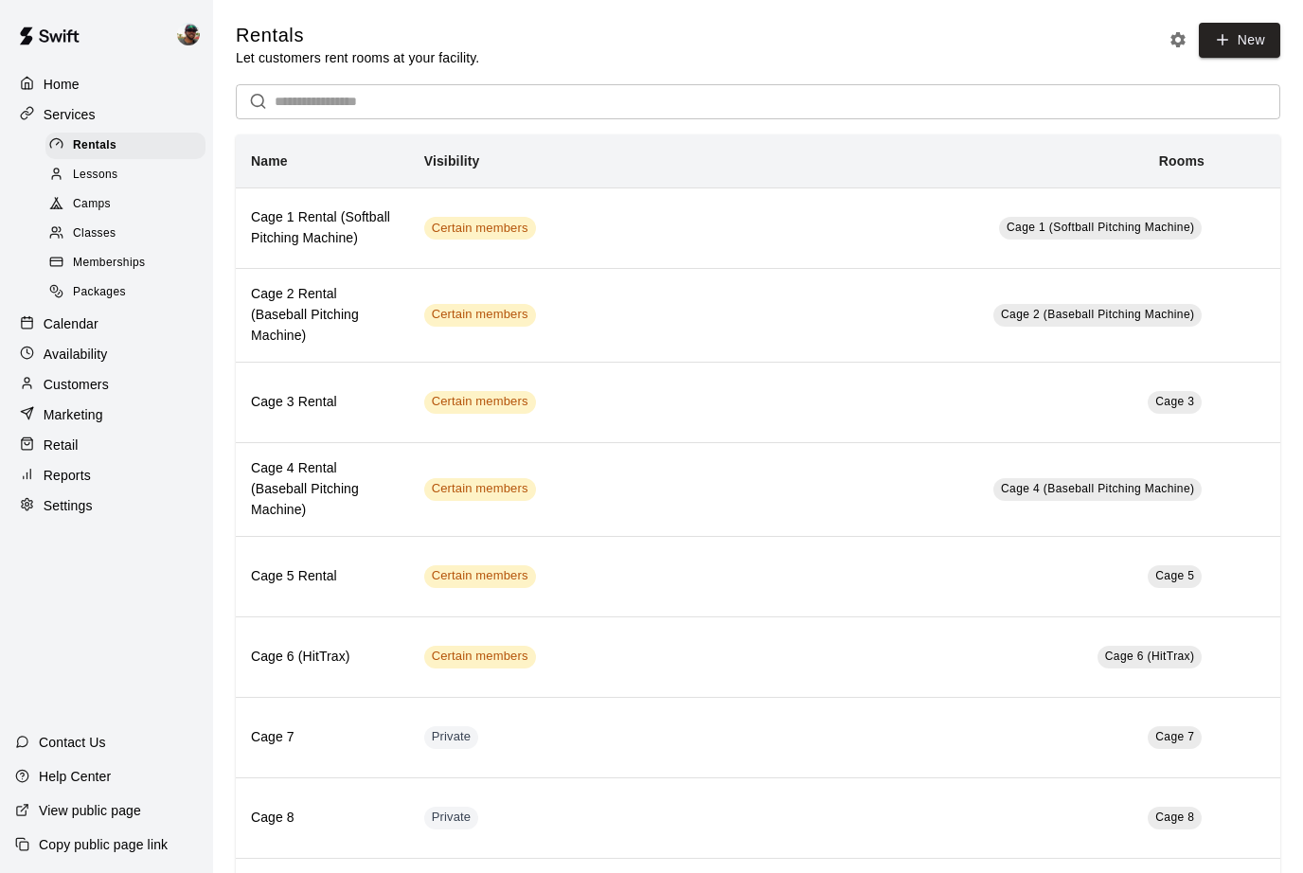
click at [73, 264] on span "Memberships" at bounding box center [109, 263] width 72 height 19
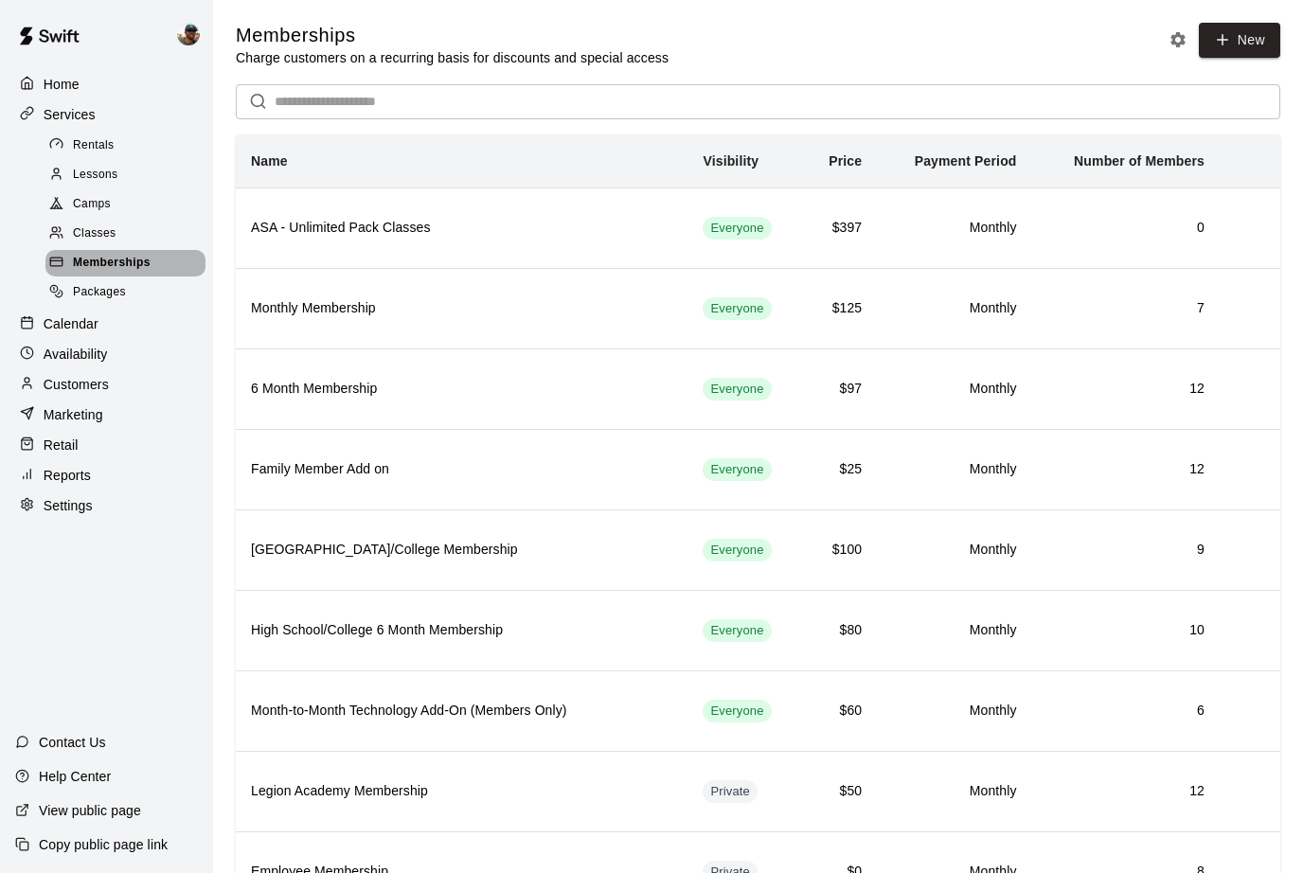
click at [98, 272] on span "Memberships" at bounding box center [112, 263] width 78 height 19
click at [99, 267] on span "Memberships" at bounding box center [112, 263] width 78 height 19
click at [96, 260] on span "Memberships" at bounding box center [112, 263] width 78 height 19
click at [99, 254] on div "Memberships" at bounding box center [125, 263] width 160 height 27
click at [113, 266] on span "Memberships" at bounding box center [112, 263] width 78 height 19
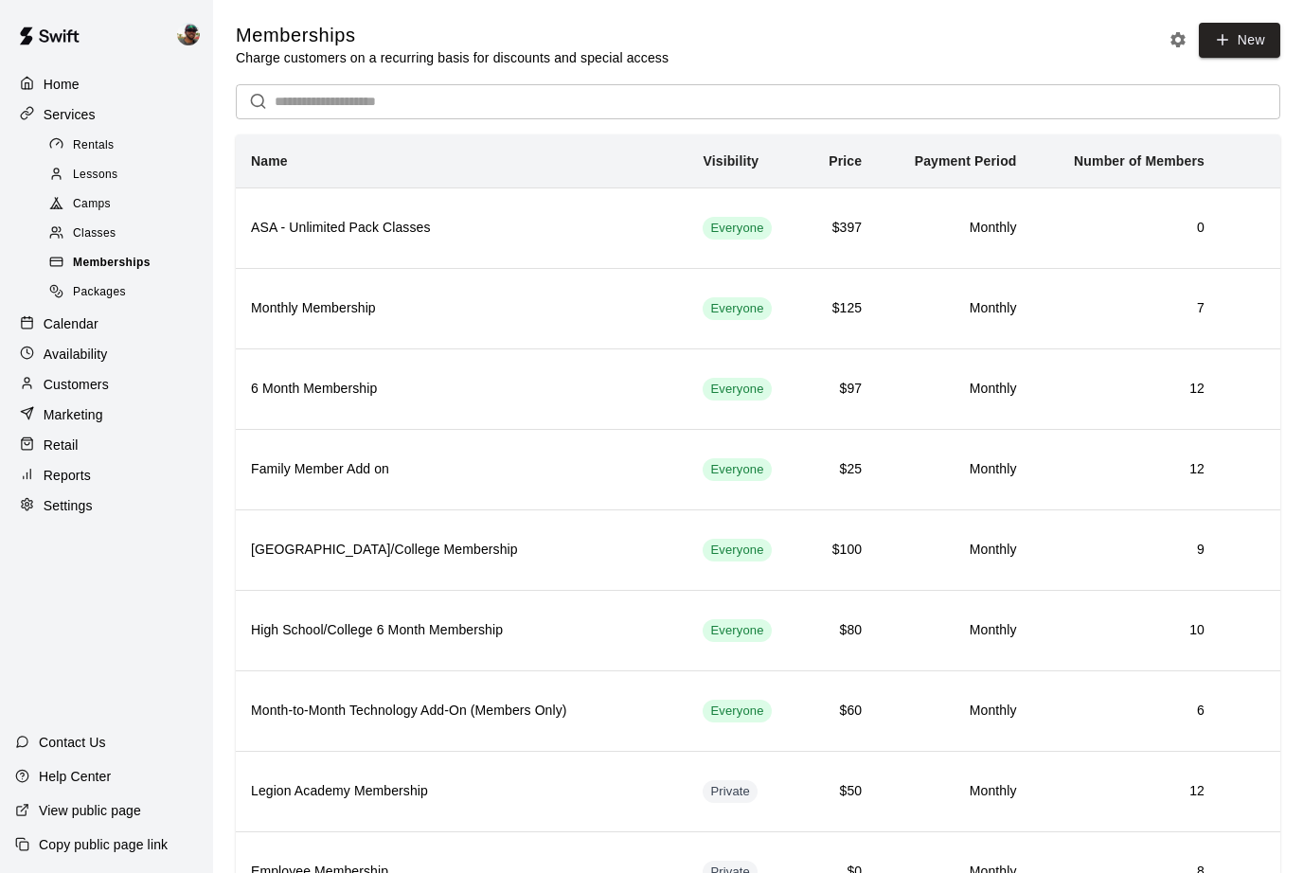
click at [113, 258] on span "Memberships" at bounding box center [112, 263] width 78 height 19
